Goal: Task Accomplishment & Management: Use online tool/utility

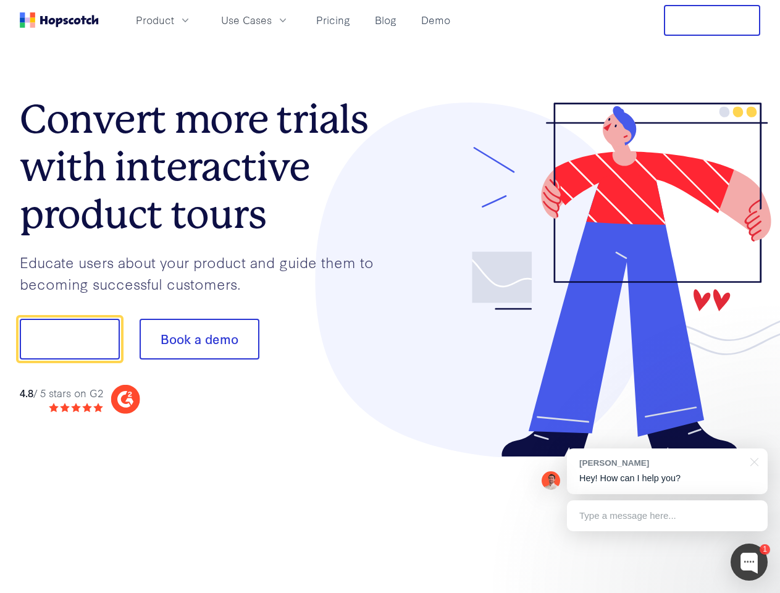
click at [390, 296] on div at bounding box center [575, 280] width 371 height 355
click at [174, 20] on span "Product" at bounding box center [155, 19] width 38 height 15
click at [272, 20] on span "Use Cases" at bounding box center [246, 19] width 51 height 15
click at [712, 20] on button "Free Trial" at bounding box center [712, 20] width 96 height 31
click at [69, 339] on button "Show me!" at bounding box center [70, 339] width 100 height 41
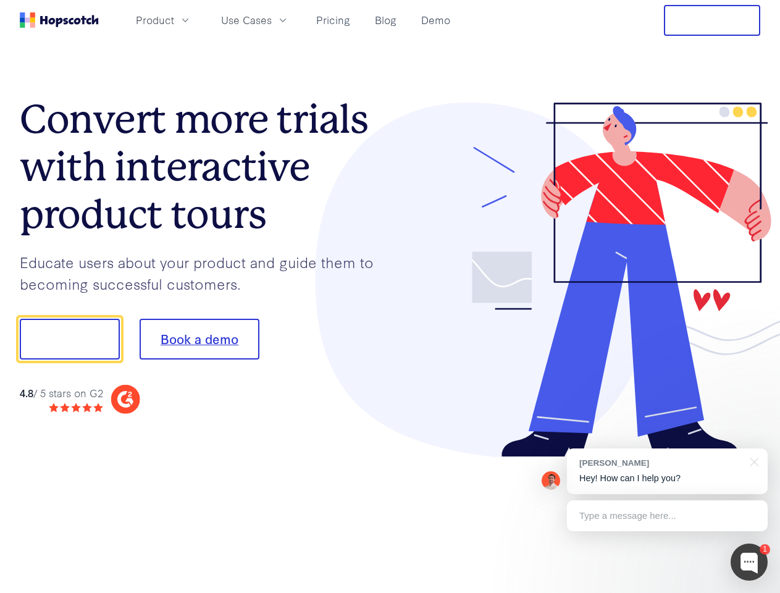
click at [199, 339] on button "Book a demo" at bounding box center [200, 339] width 120 height 41
click at [749, 562] on div at bounding box center [749, 561] width 37 height 37
click at [667, 471] on div "[PERSON_NAME] Hey! How can I help you?" at bounding box center [667, 471] width 201 height 46
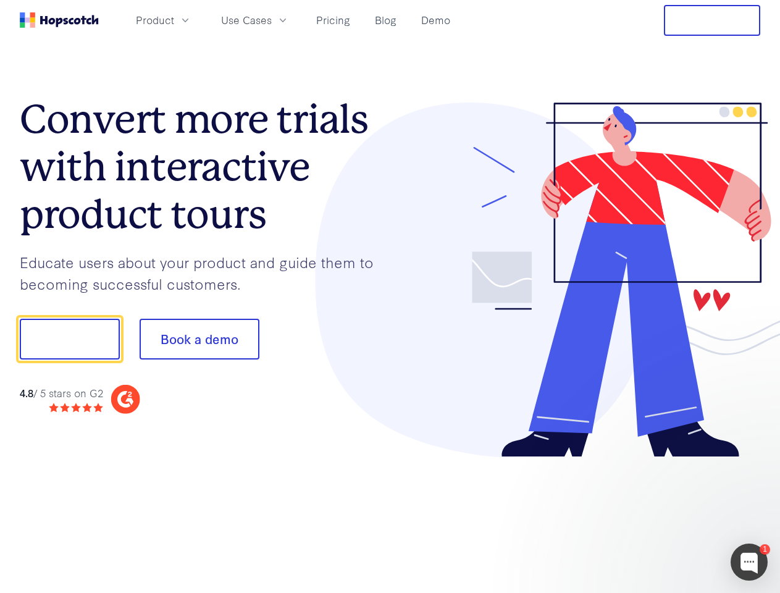
click at [752, 461] on div at bounding box center [652, 338] width 232 height 412
click at [667, 516] on div at bounding box center [652, 420] width 232 height 246
